Goal: Task Accomplishment & Management: Use online tool/utility

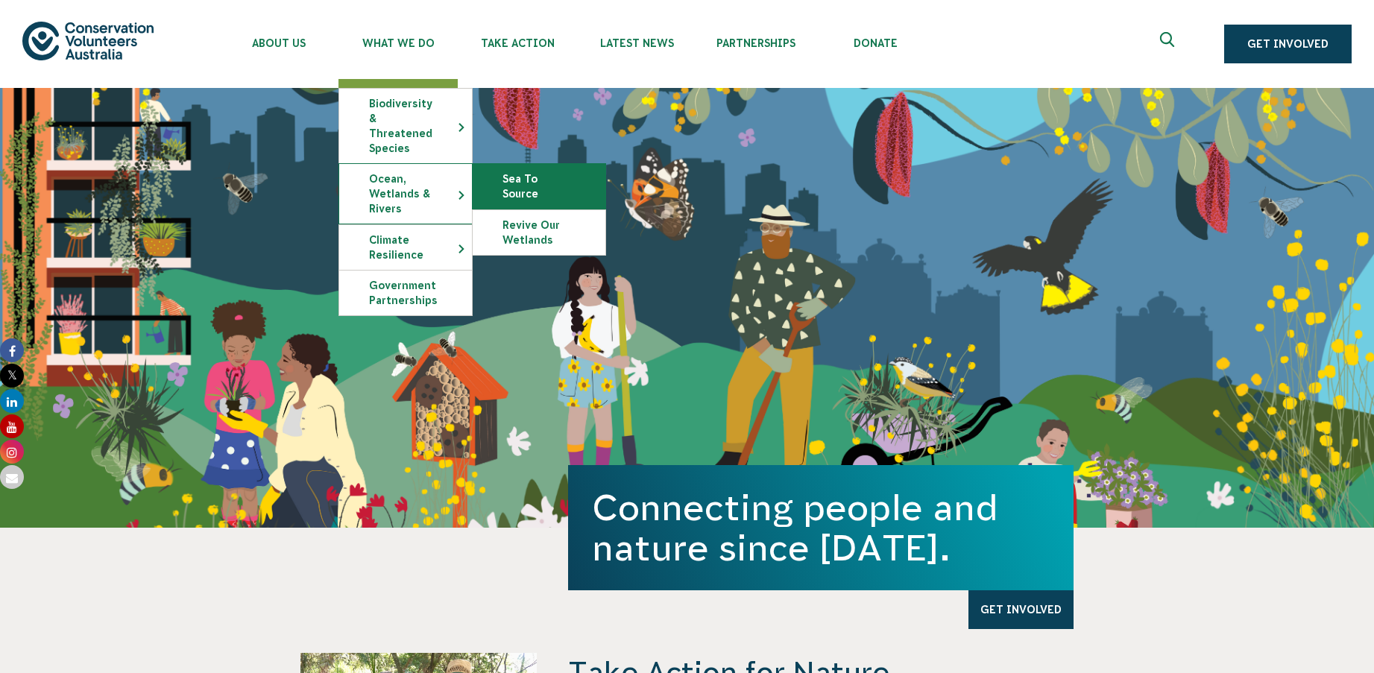
click at [521, 164] on link "Sea To Source" at bounding box center [539, 186] width 133 height 45
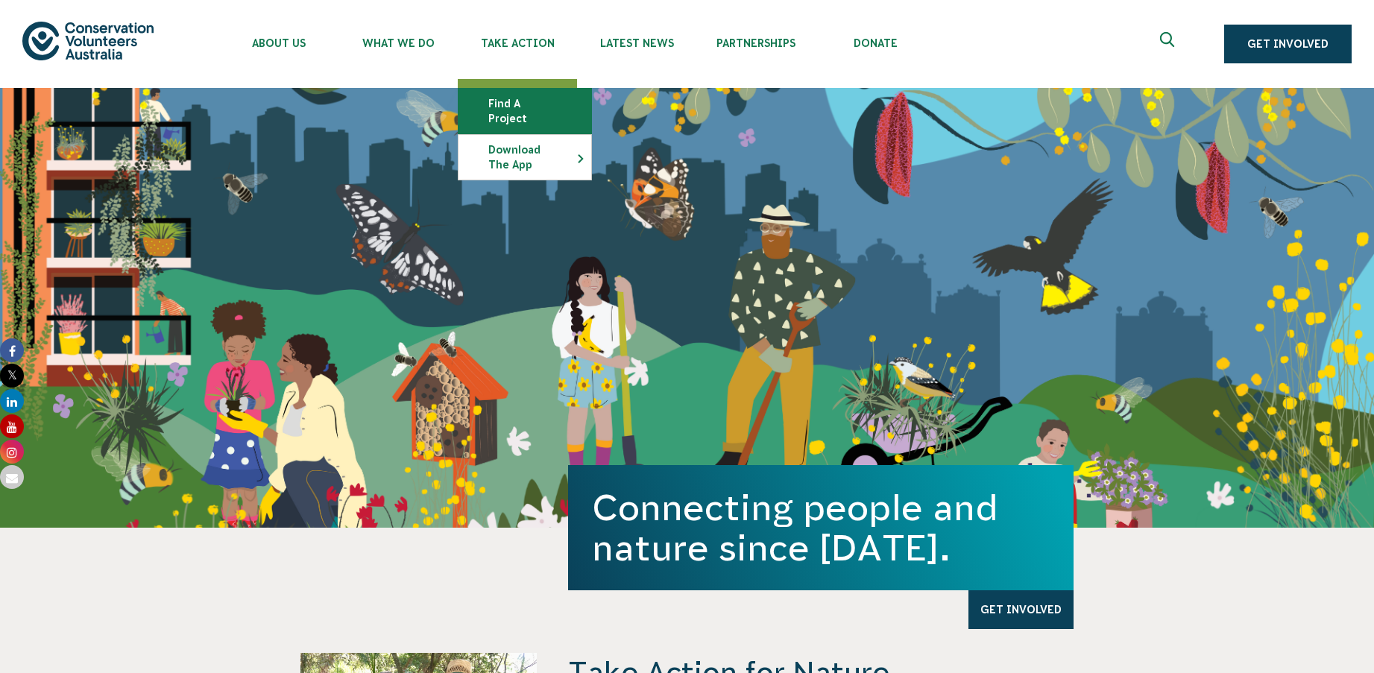
click at [542, 96] on link "Find a project" at bounding box center [524, 111] width 133 height 45
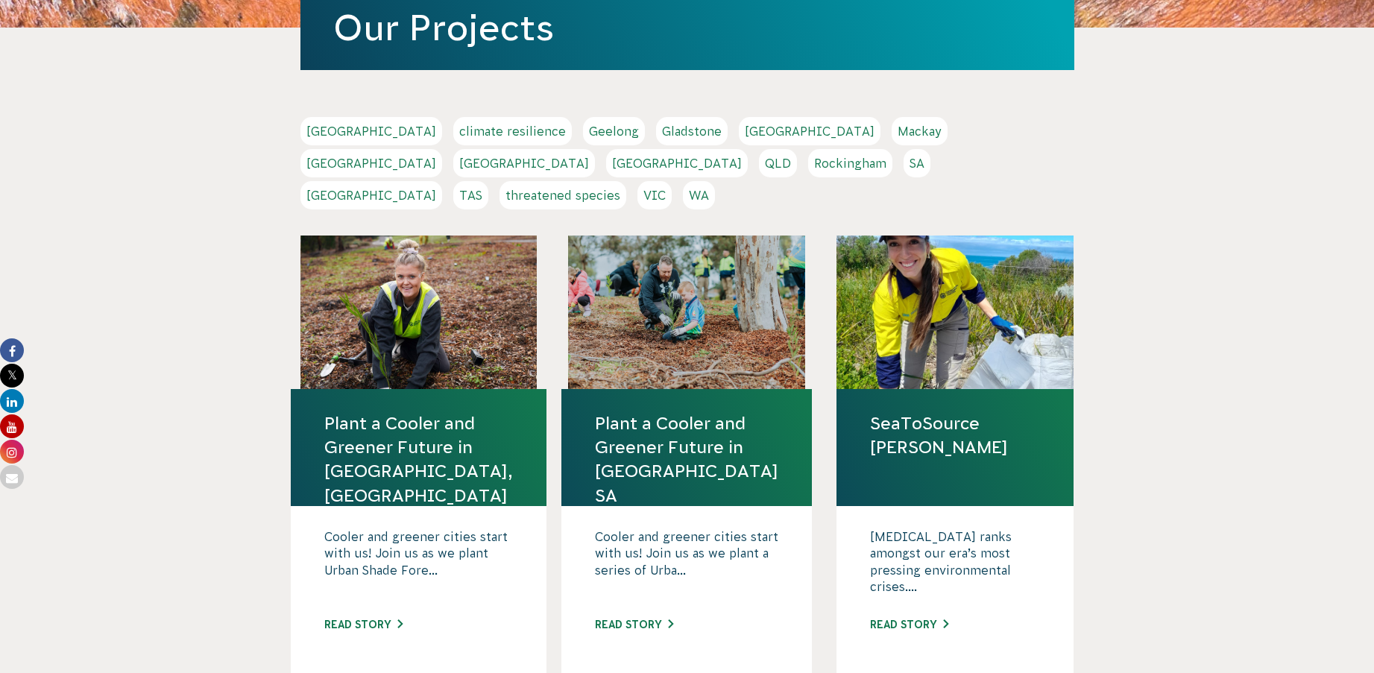
scroll to position [298, 0]
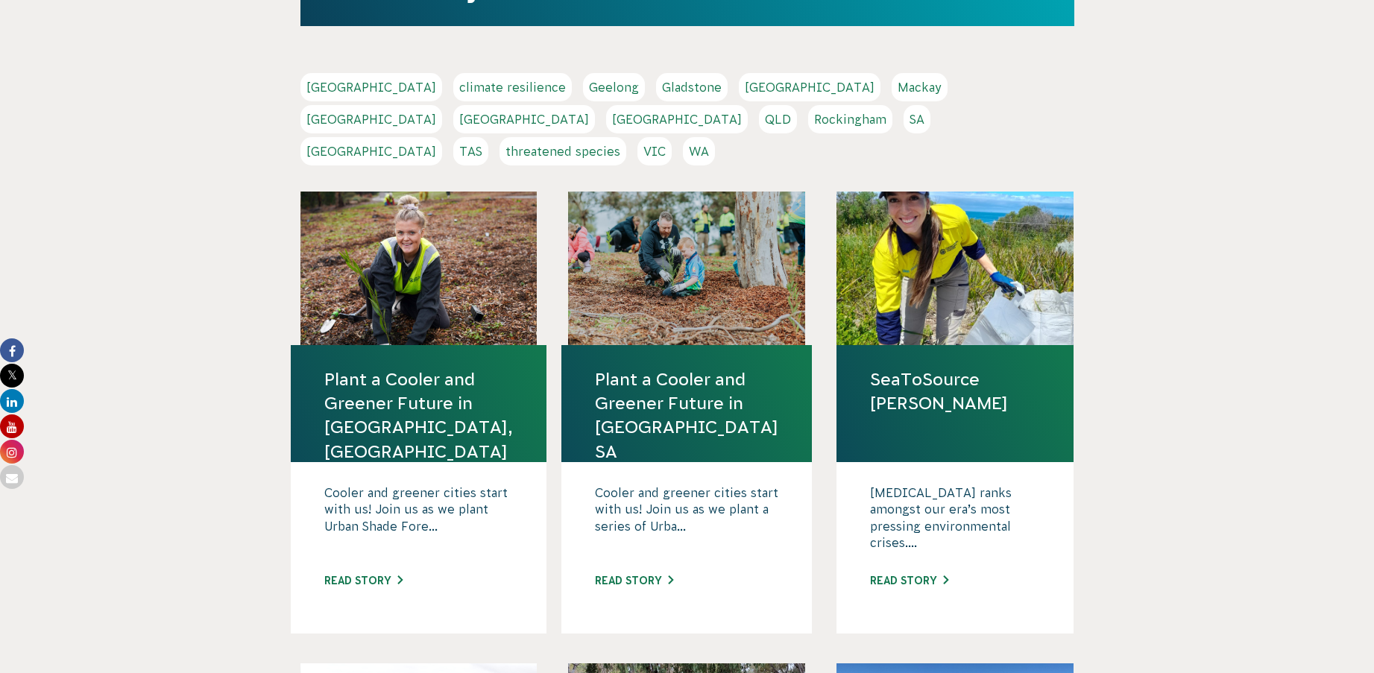
click at [715, 137] on link "WA" at bounding box center [699, 151] width 32 height 28
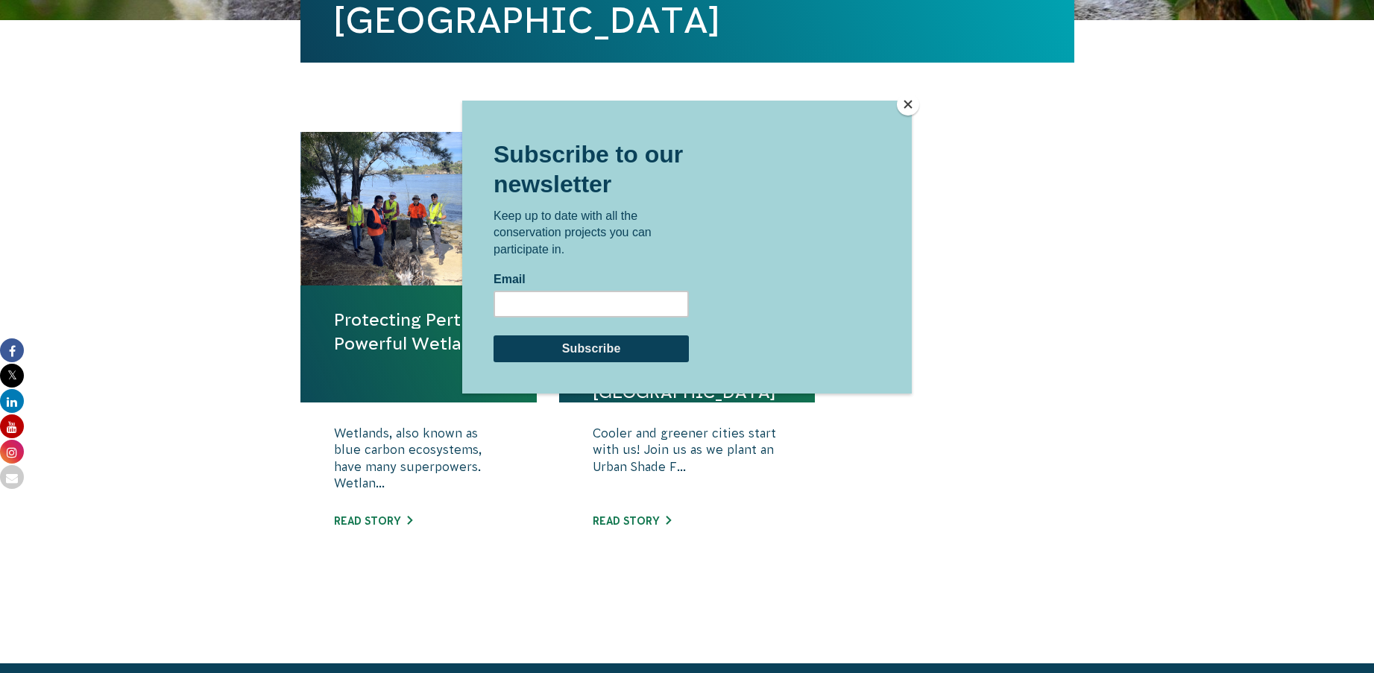
scroll to position [447, 0]
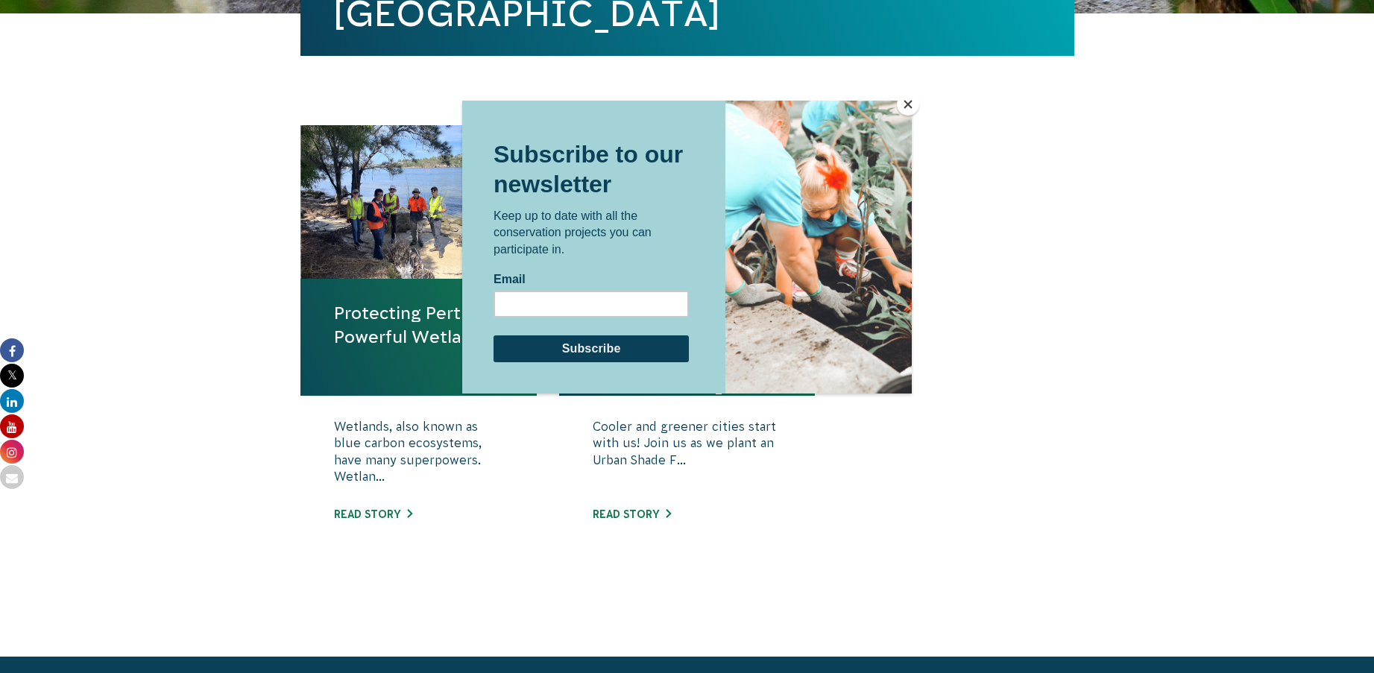
click at [906, 104] on button "Close" at bounding box center [908, 104] width 22 height 22
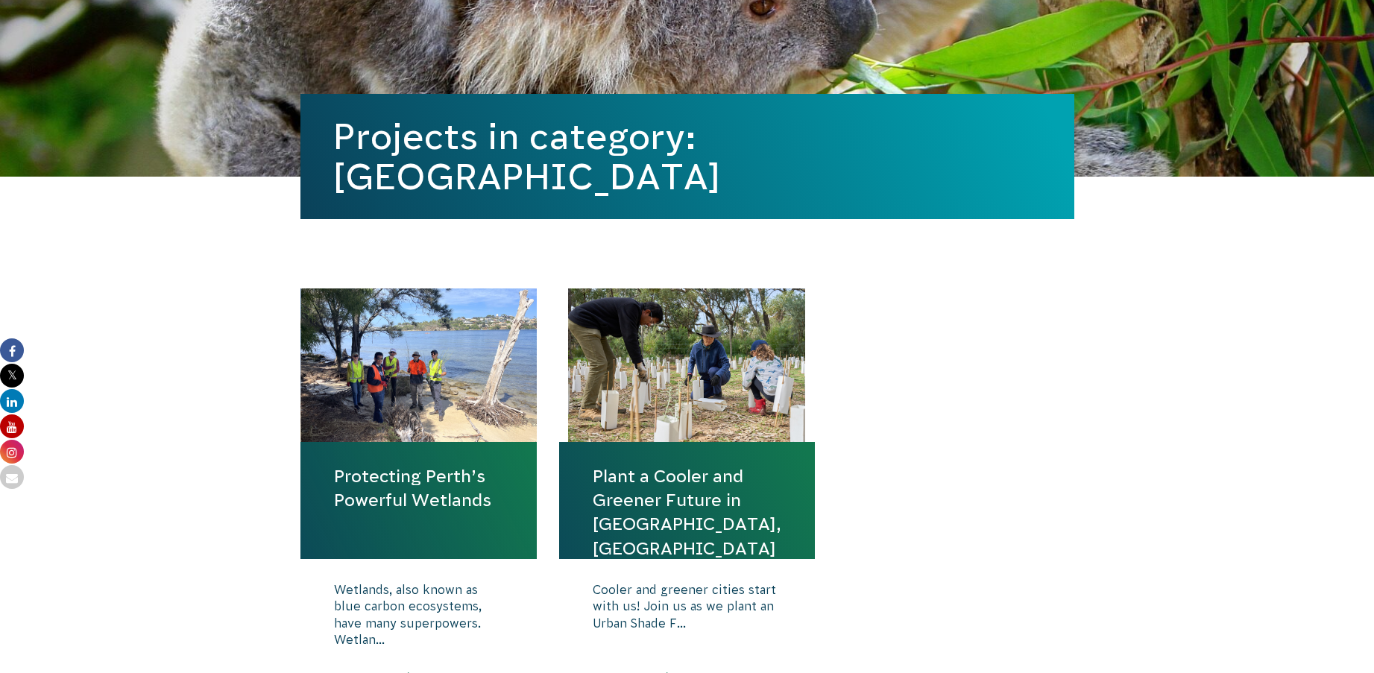
scroll to position [75, 0]
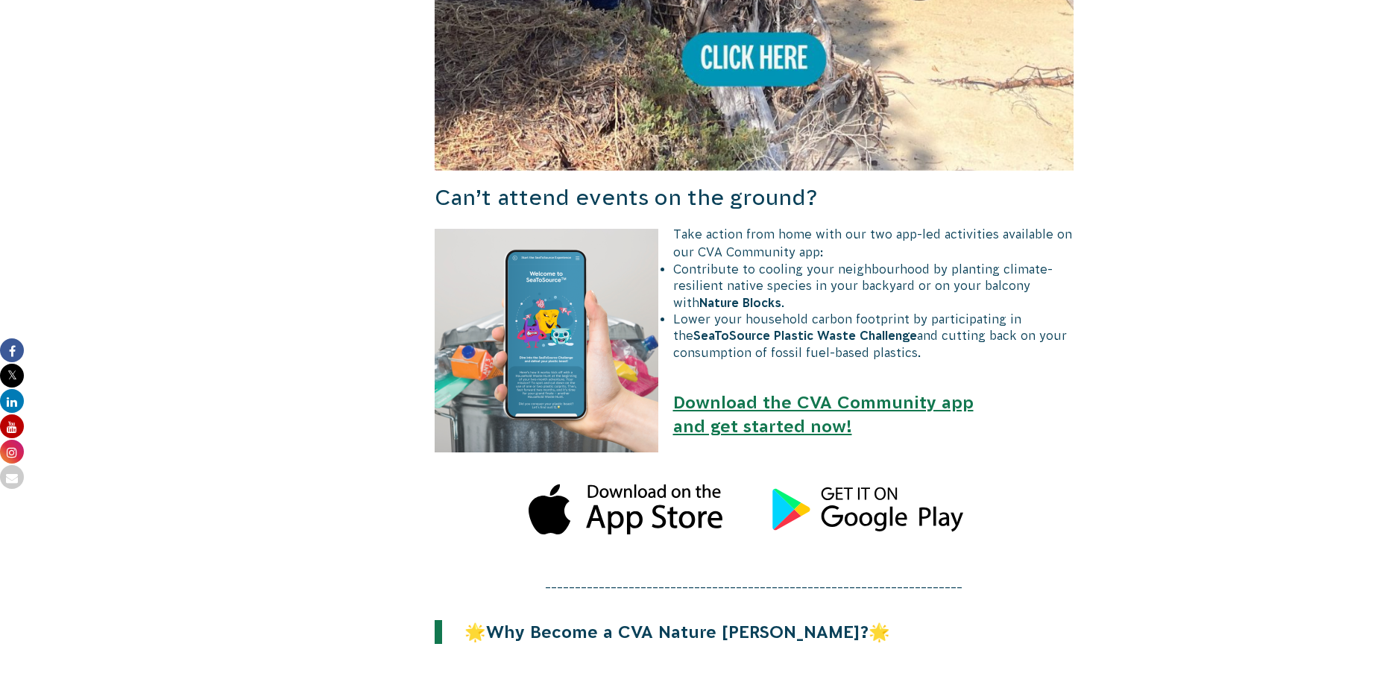
scroll to position [1204, 0]
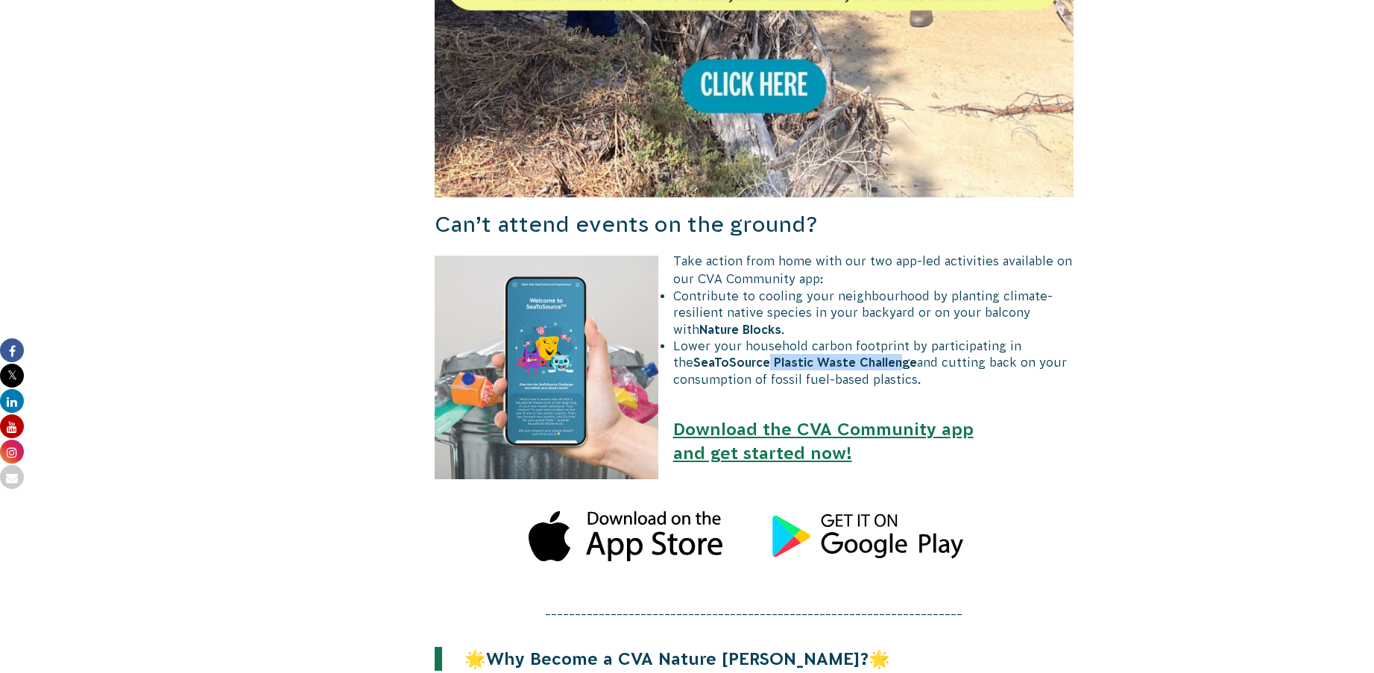
drag, startPoint x: 745, startPoint y: 367, endPoint x: 876, endPoint y: 367, distance: 130.5
click at [876, 367] on strong "SeaToSource Plastic Waste Challenge" at bounding box center [805, 362] width 224 height 13
click at [895, 367] on li "Lower your household carbon footprint by participating in the SeaToSource Plast…" at bounding box center [762, 363] width 625 height 50
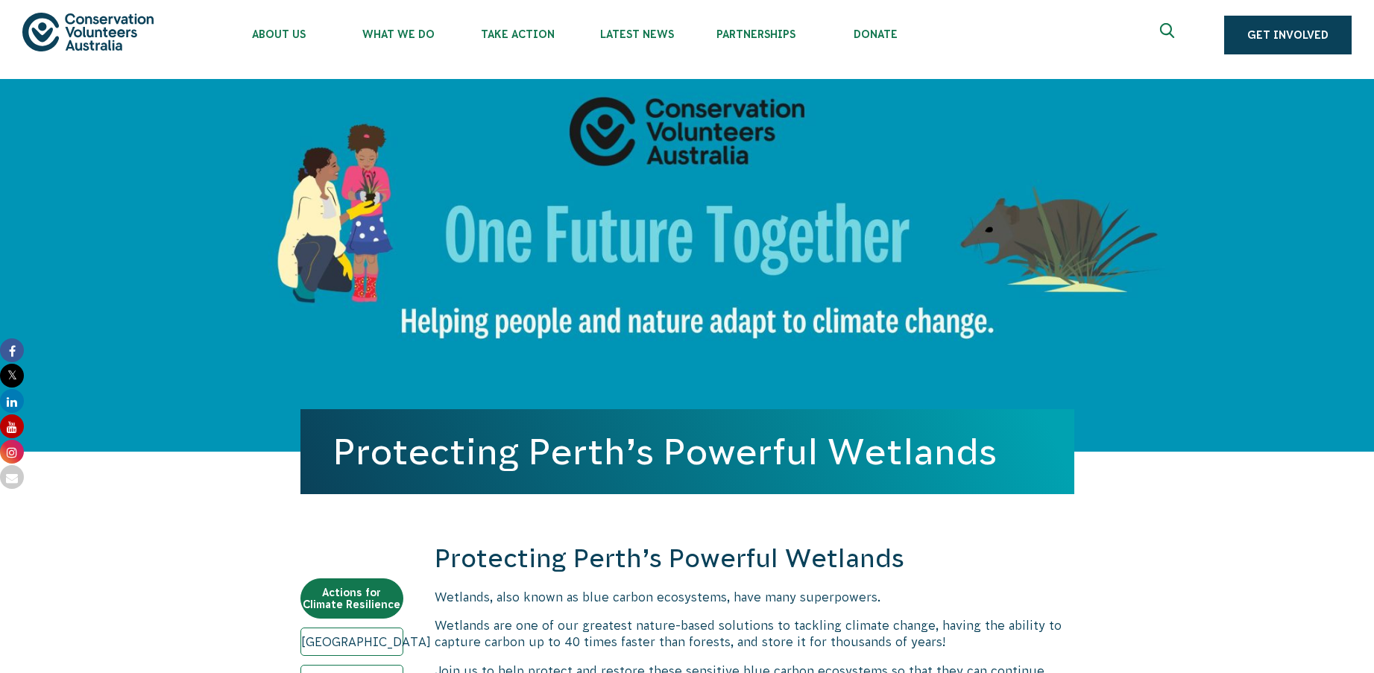
scroll to position [0, 0]
